Goal: Navigation & Orientation: Find specific page/section

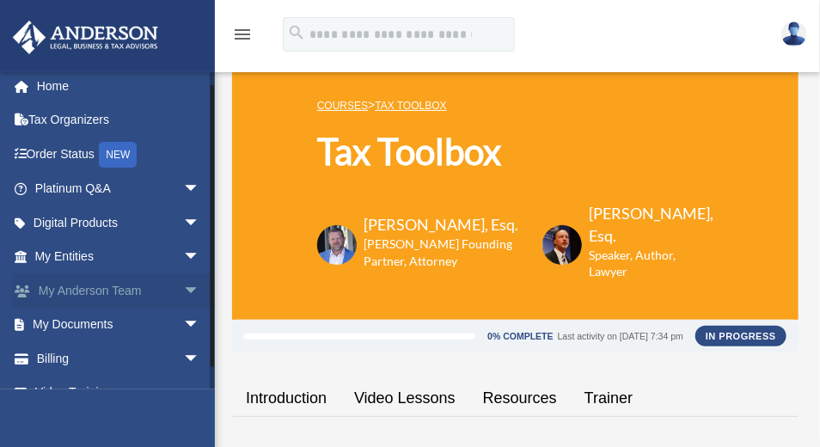
scroll to position [13, 0]
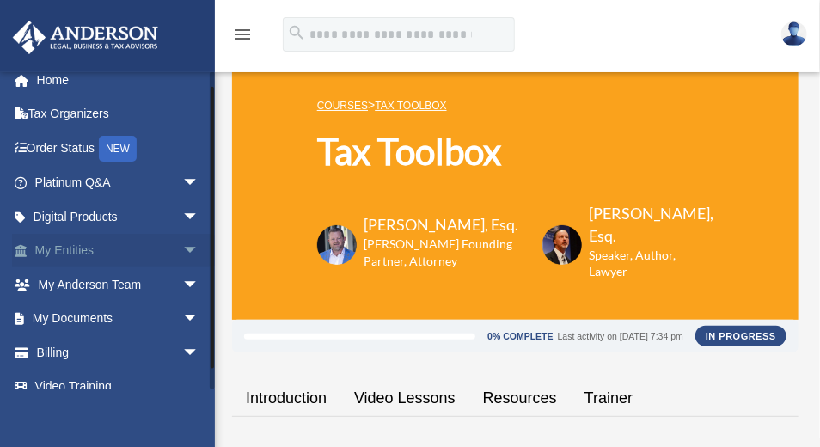
click at [182, 250] on span "arrow_drop_down" at bounding box center [199, 251] width 34 height 35
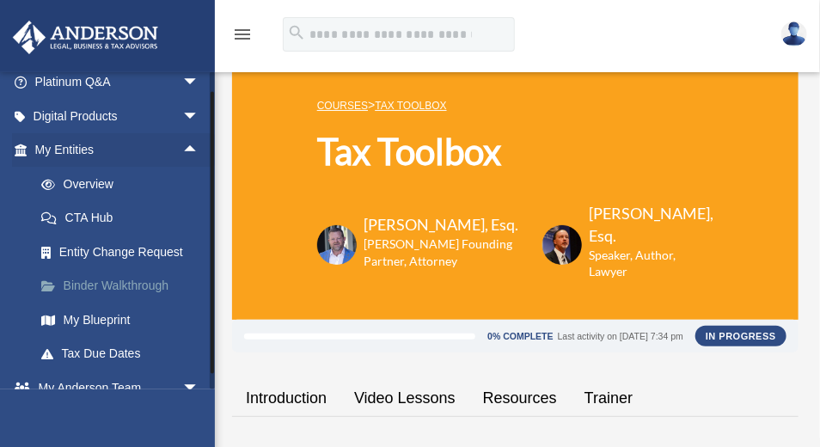
scroll to position [131, 0]
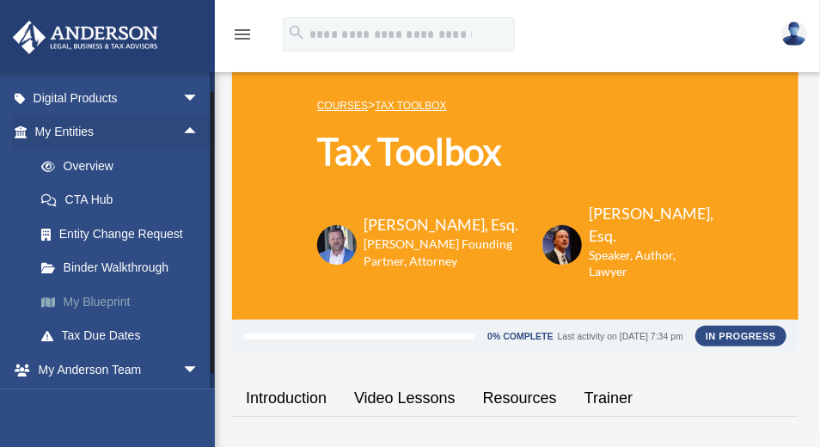
click at [117, 301] on link "My Blueprint" at bounding box center [124, 301] width 201 height 34
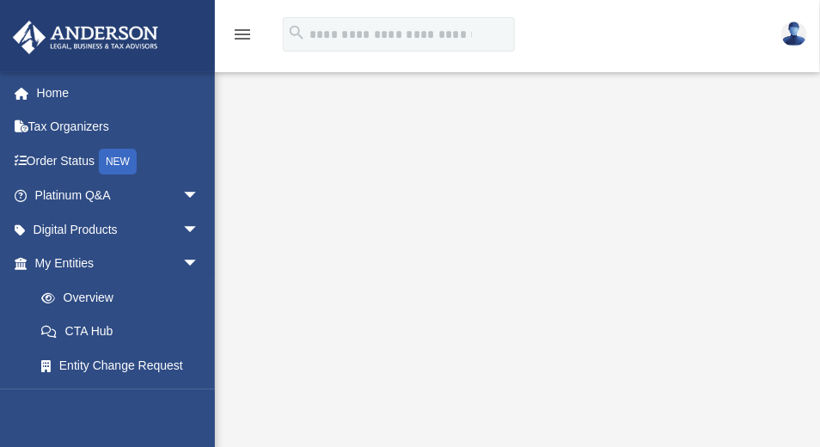
click at [785, 36] on img at bounding box center [794, 33] width 26 height 25
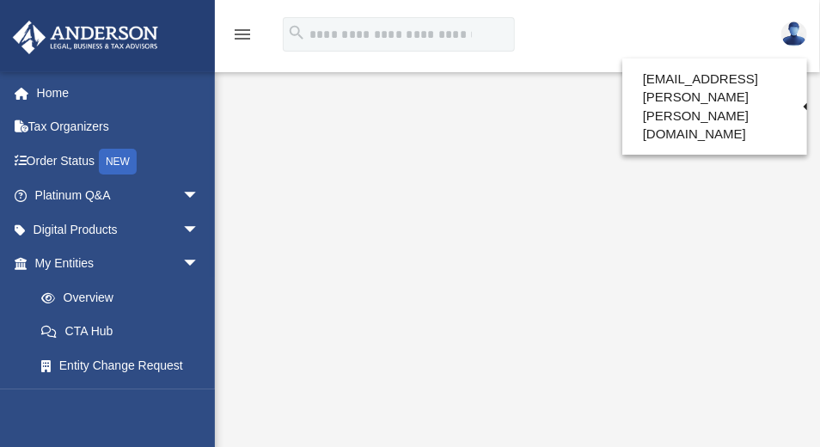
click at [242, 34] on icon "menu" at bounding box center [242, 34] width 21 height 21
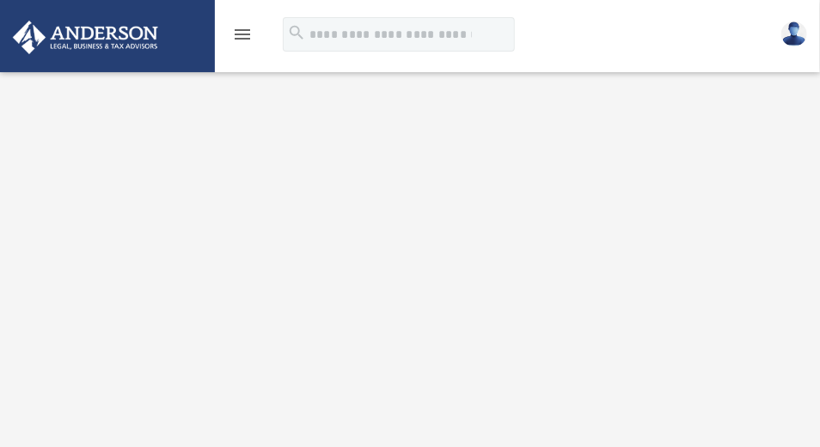
click at [243, 33] on icon "menu" at bounding box center [242, 34] width 21 height 21
